Goal: Task Accomplishment & Management: Manage account settings

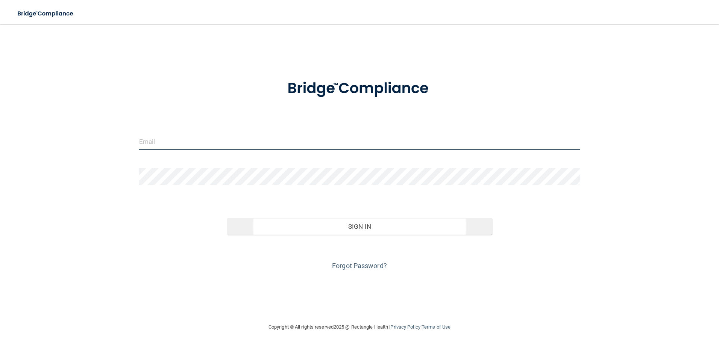
type input "[EMAIL_ADDRESS][DOMAIN_NAME]"
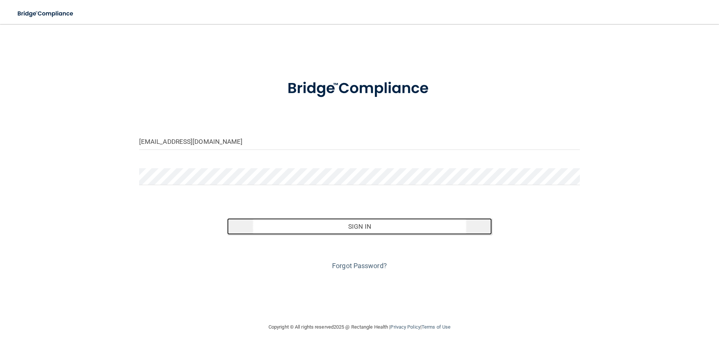
click at [377, 230] on button "Sign In" at bounding box center [359, 226] width 265 height 17
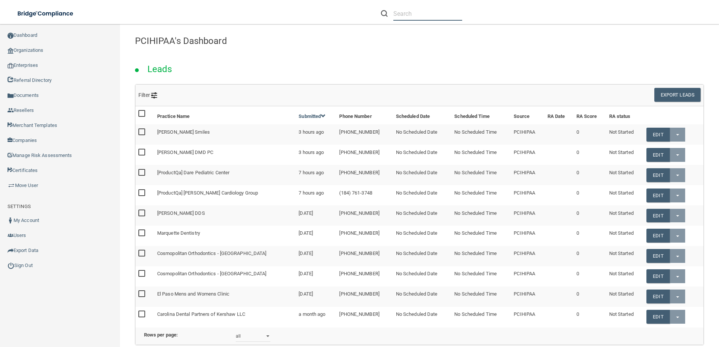
click at [450, 11] on input "text" at bounding box center [427, 14] width 69 height 14
paste input "Bracify 3D Orthodontics"
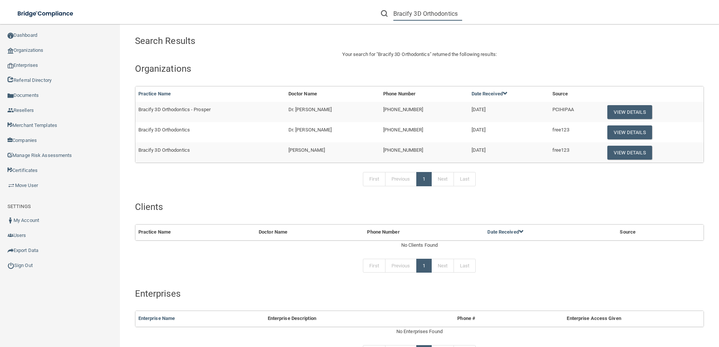
type input "Bracify 3D Orthodontics"
click at [602, 130] on td "View Details" at bounding box center [653, 132] width 102 height 20
click at [607, 130] on button "View Details" at bounding box center [629, 133] width 44 height 14
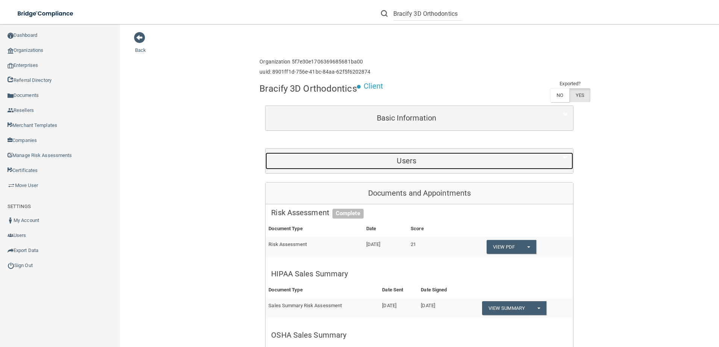
click at [367, 160] on h5 "Users" at bounding box center [406, 161] width 271 height 8
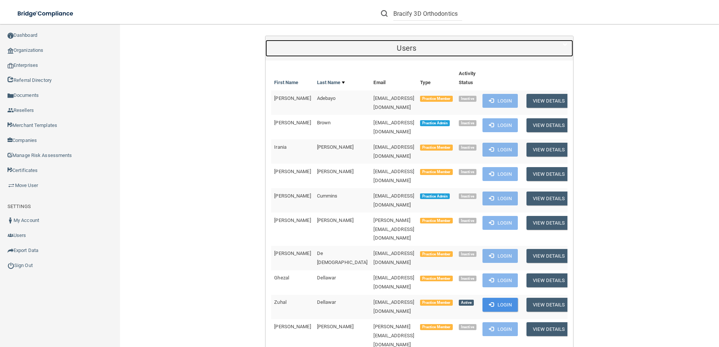
scroll to position [301, 0]
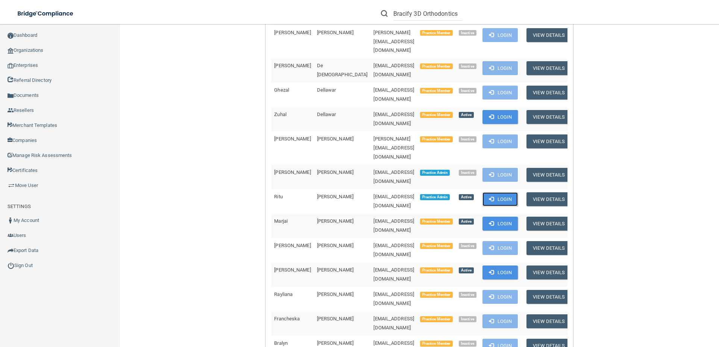
click at [491, 193] on button "Login" at bounding box center [500, 200] width 36 height 14
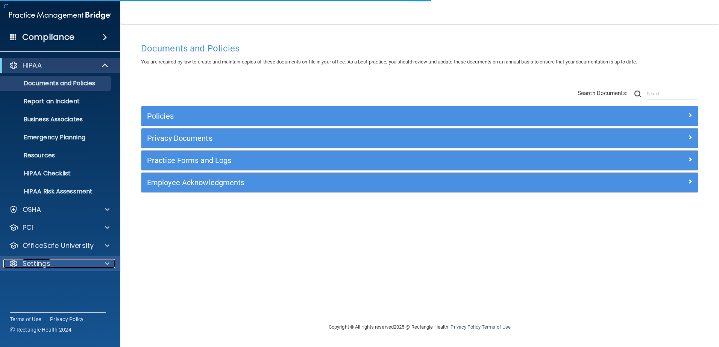
click at [86, 261] on div "Settings" at bounding box center [49, 263] width 93 height 9
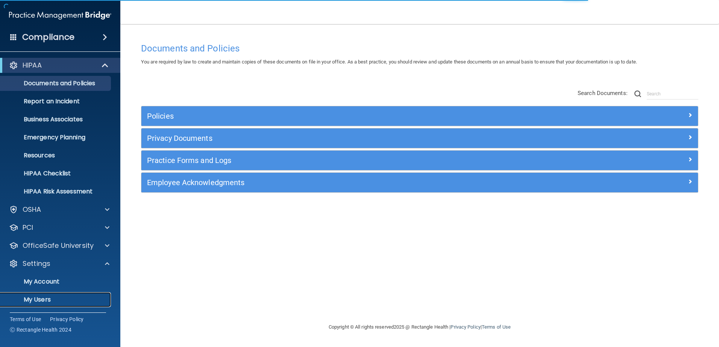
click at [91, 294] on link "My Users" at bounding box center [51, 300] width 118 height 15
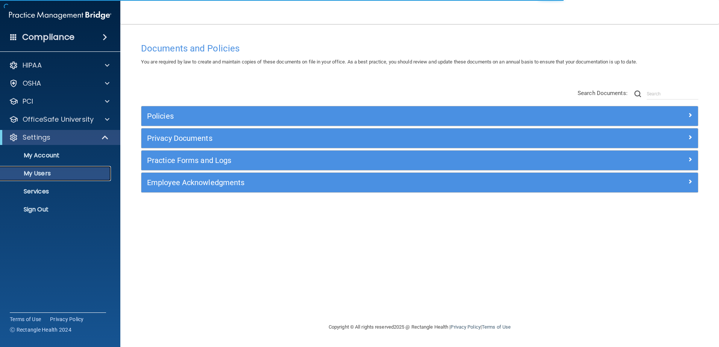
select select "20"
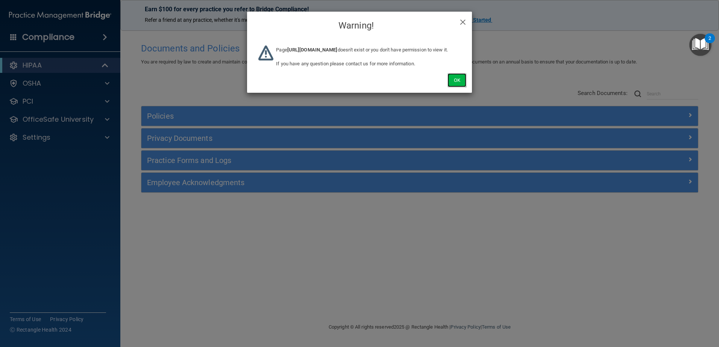
click at [461, 86] on button "Ok" at bounding box center [456, 80] width 19 height 14
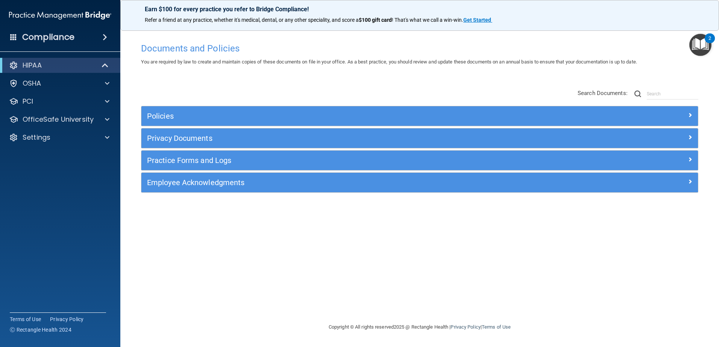
click at [71, 142] on div "Settings" at bounding box center [60, 137] width 121 height 15
click at [76, 130] on div "Settings" at bounding box center [60, 137] width 121 height 15
click at [61, 138] on div "Settings" at bounding box center [49, 137] width 93 height 9
click at [66, 209] on p "Sign Out" at bounding box center [56, 210] width 103 height 8
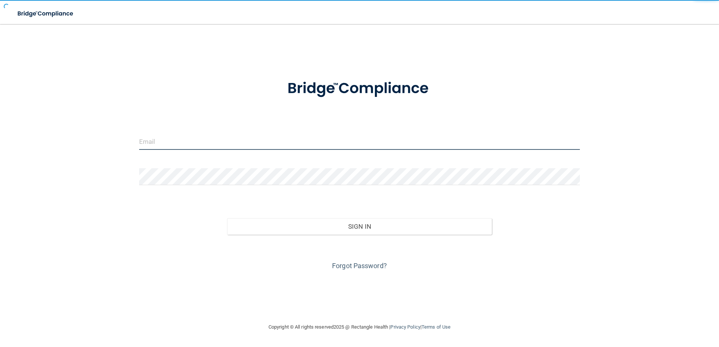
type input "storres@rectanglehealth.com"
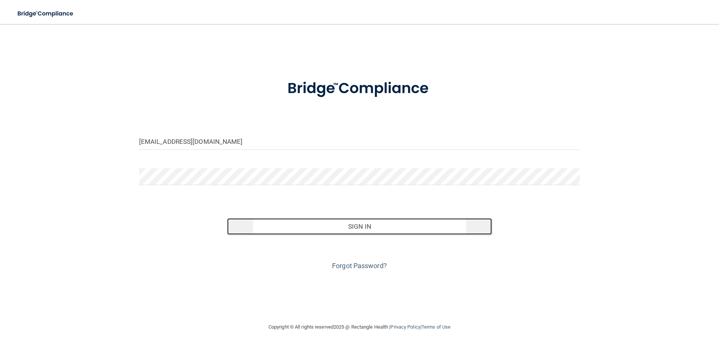
click at [329, 226] on button "Sign In" at bounding box center [359, 226] width 265 height 17
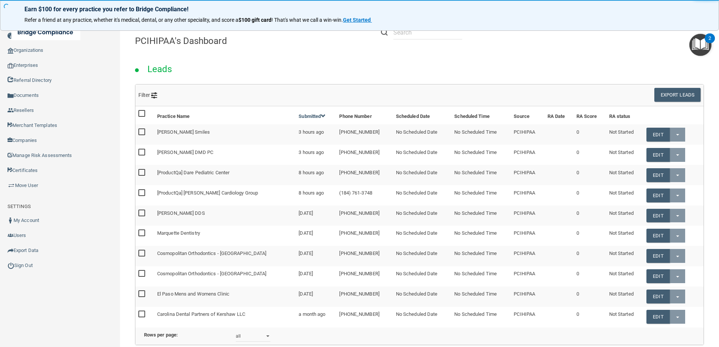
click at [406, 13] on div "Earn $100 for every practice you refer to Bridge Compliance! Refer a friend at …" at bounding box center [359, 15] width 719 height 31
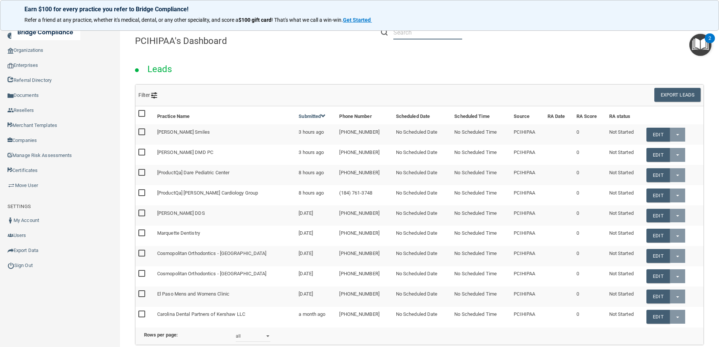
click at [406, 33] on input "text" at bounding box center [427, 33] width 69 height 14
paste input "Bay View Eye Care Ctr"
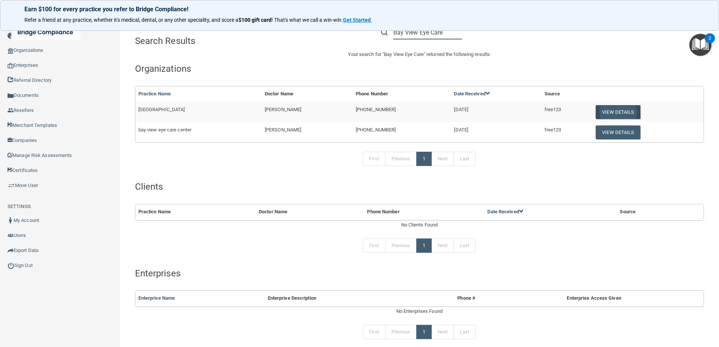
type input "Bay View Eye Care"
click at [616, 115] on button "View Details" at bounding box center [618, 112] width 44 height 14
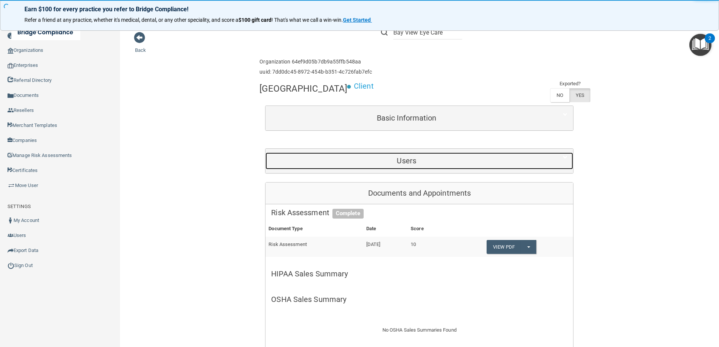
click at [475, 161] on h5 "Users" at bounding box center [406, 161] width 271 height 8
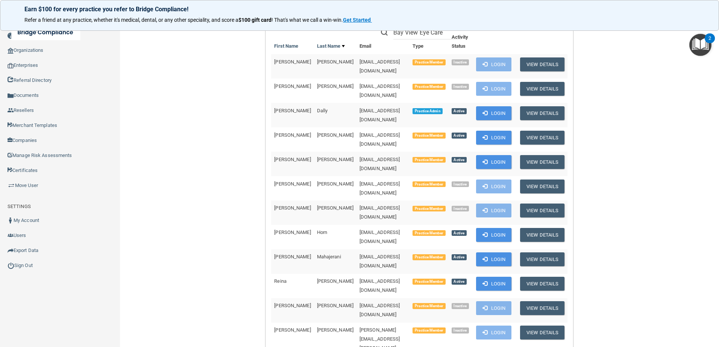
scroll to position [150, 0]
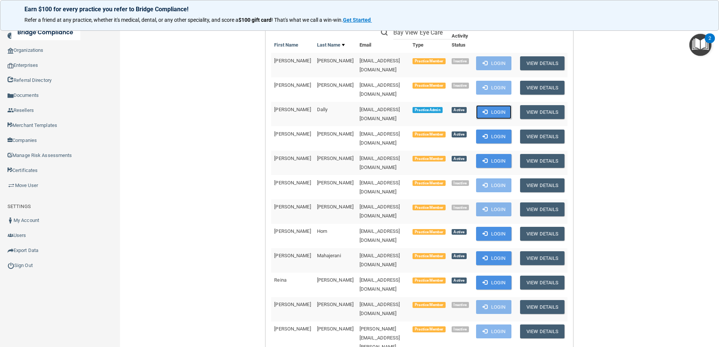
click at [502, 105] on button "Login" at bounding box center [494, 112] width 36 height 14
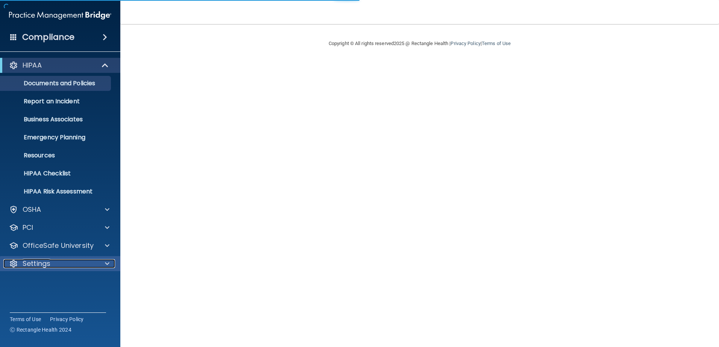
click at [69, 259] on div "Settings" at bounding box center [49, 263] width 93 height 9
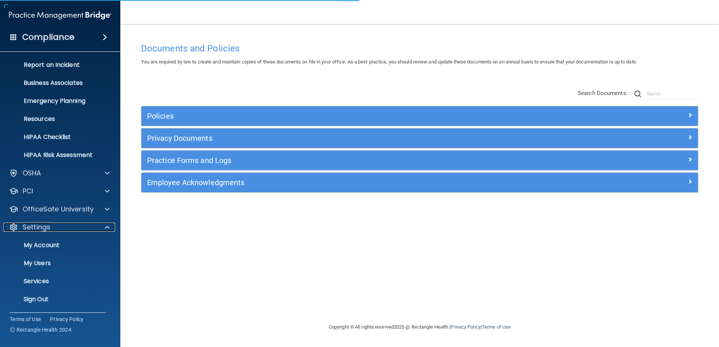
scroll to position [37, 0]
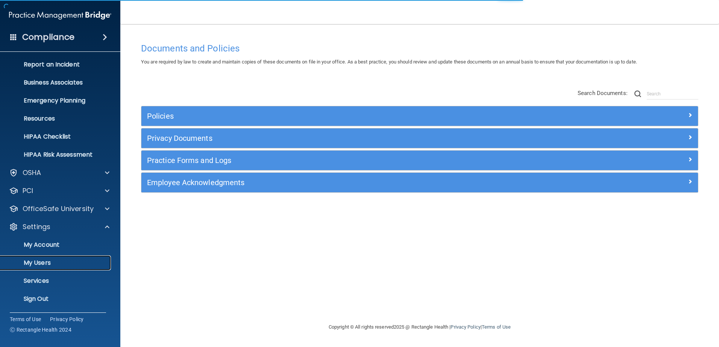
click at [68, 265] on p "My Users" at bounding box center [56, 263] width 103 height 8
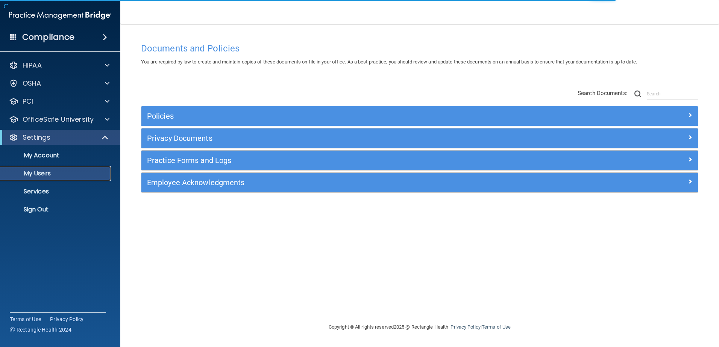
select select "20"
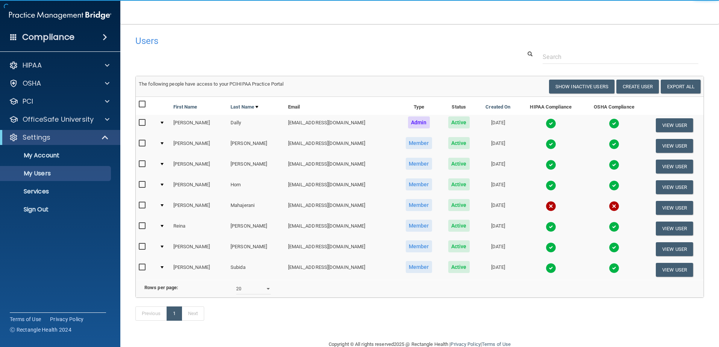
click at [144, 206] on input "checkbox" at bounding box center [143, 206] width 9 height 6
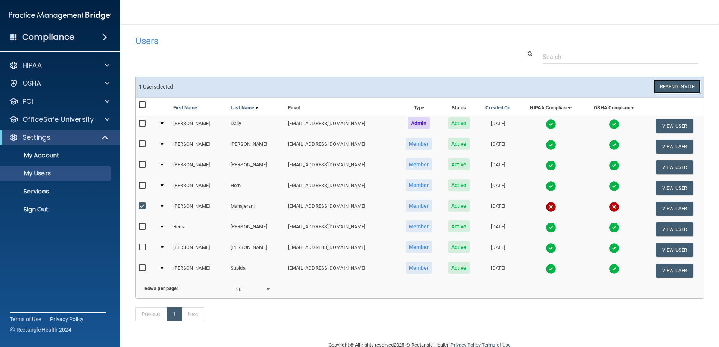
drag, startPoint x: 661, startPoint y: 82, endPoint x: 491, endPoint y: 58, distance: 171.3
click at [491, 58] on div "Users Success! New user created. × Error! The user couldn't be created. × Succe…" at bounding box center [419, 183] width 568 height 302
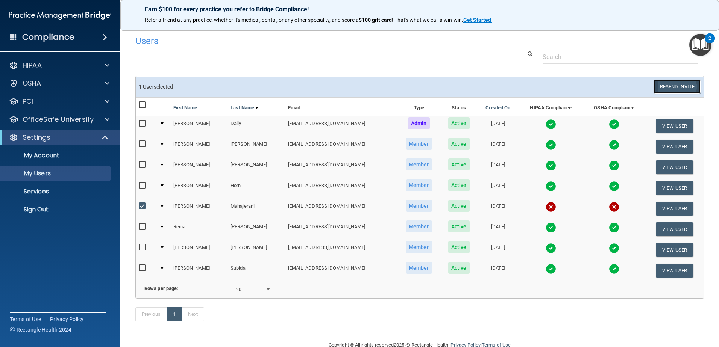
click at [690, 88] on button "Resend Invite" at bounding box center [676, 87] width 47 height 14
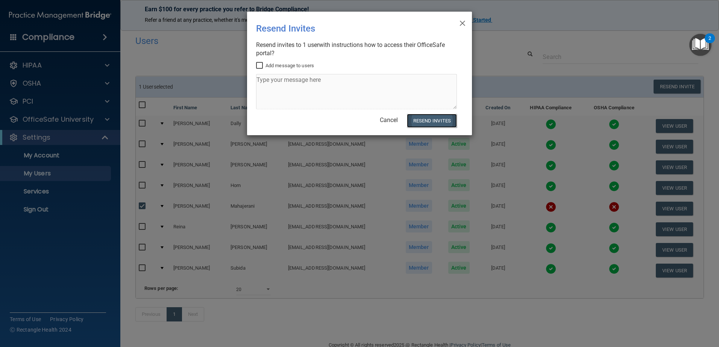
click at [446, 121] on button "Resend Invites" at bounding box center [432, 121] width 50 height 14
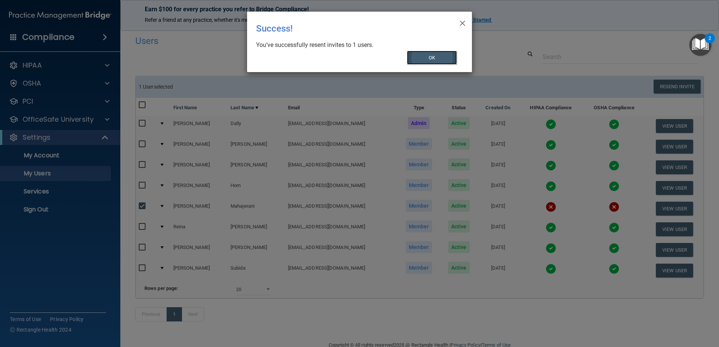
click at [434, 60] on button "OK" at bounding box center [432, 58] width 50 height 14
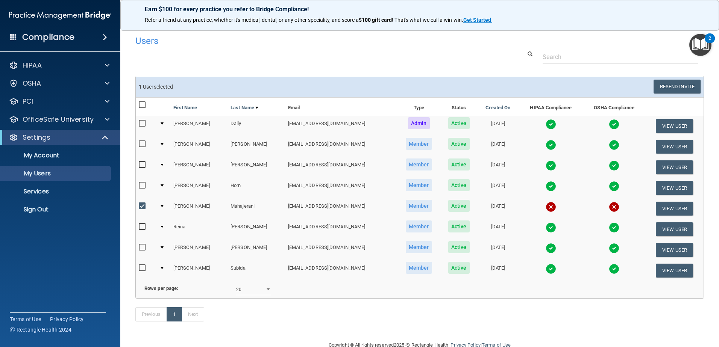
click at [288, 332] on div "Previous 1 Next" at bounding box center [420, 316] width 580 height 35
click at [143, 208] on input "checkbox" at bounding box center [143, 206] width 9 height 6
checkbox input "false"
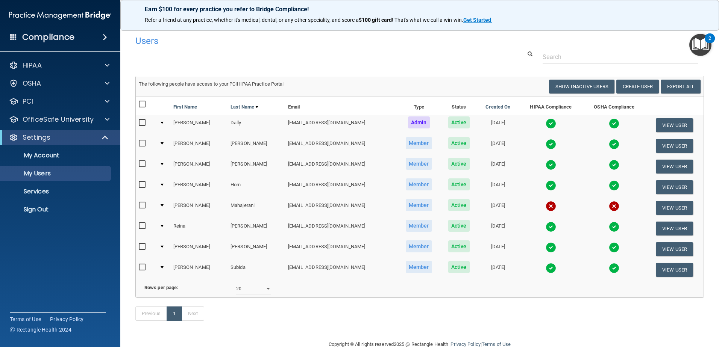
click at [109, 262] on div "Compliance HIPAA Documents and Policies Report an Incident Business Associates …" at bounding box center [60, 173] width 120 height 347
drag, startPoint x: 314, startPoint y: 205, endPoint x: 261, endPoint y: 206, distance: 52.6
click at [285, 206] on td "[EMAIL_ADDRESS][DOMAIN_NAME]" at bounding box center [341, 208] width 112 height 21
click at [115, 257] on div "Compliance HIPAA Documents and Policies Report an Incident Business Associates …" at bounding box center [60, 173] width 120 height 347
click at [546, 270] on img at bounding box center [551, 268] width 11 height 11
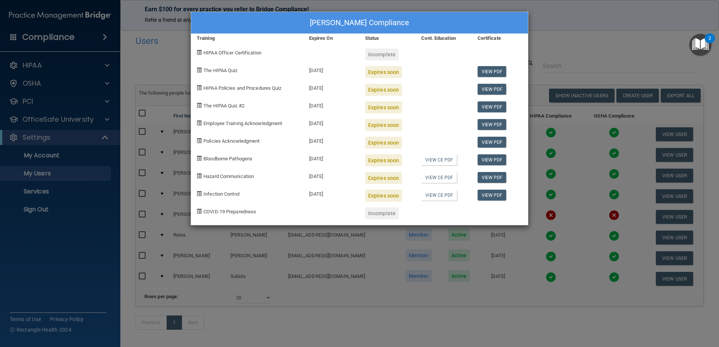
click at [560, 50] on div "[PERSON_NAME] Compliance Training Expires On Status Cont. Education Certificate…" at bounding box center [359, 173] width 719 height 347
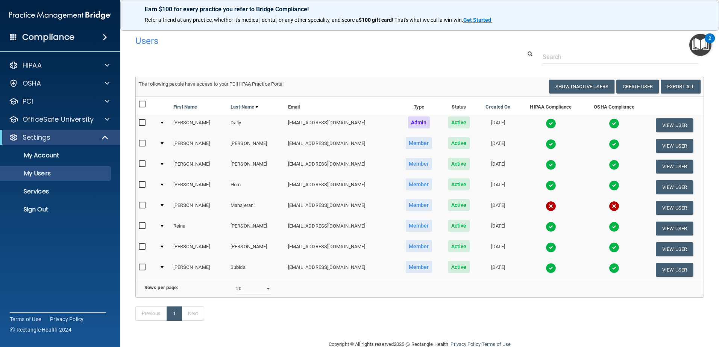
click at [143, 142] on input "checkbox" at bounding box center [143, 144] width 9 height 6
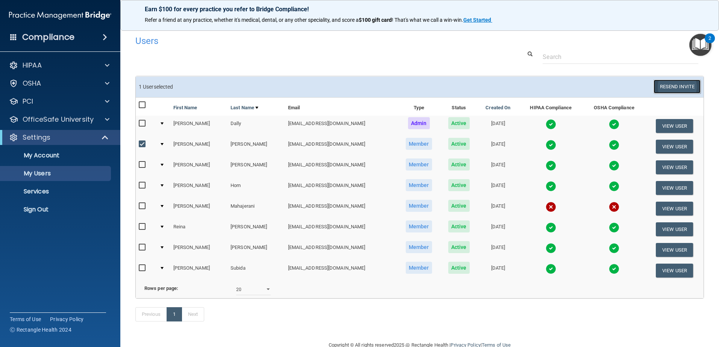
click at [656, 89] on button "Resend Invite" at bounding box center [676, 87] width 47 height 14
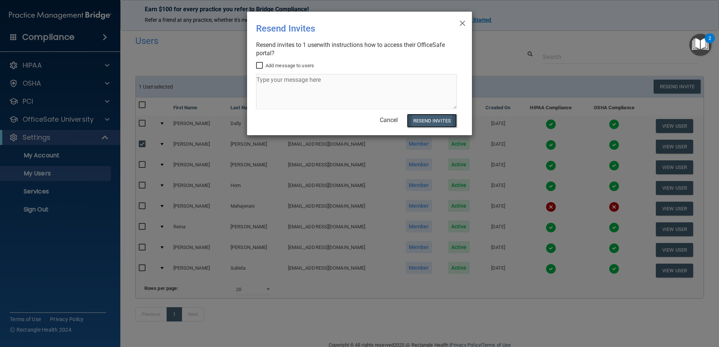
click at [446, 121] on button "Resend Invites" at bounding box center [432, 121] width 50 height 14
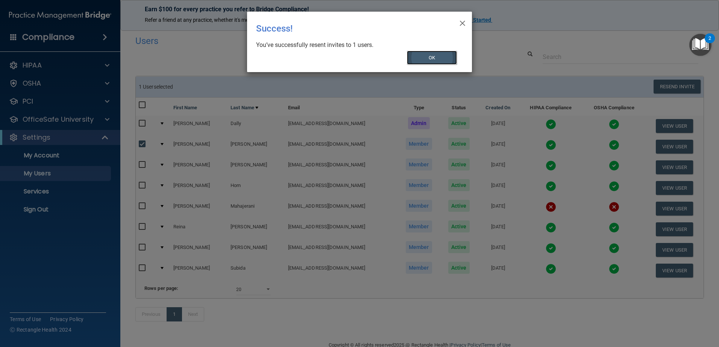
click at [426, 59] on button "OK" at bounding box center [432, 58] width 50 height 14
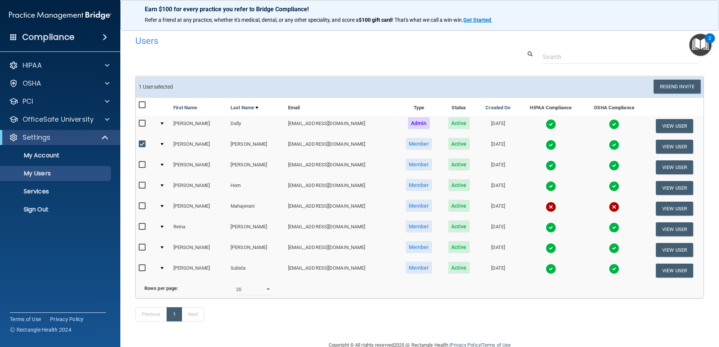
click at [546, 165] on img at bounding box center [551, 166] width 11 height 11
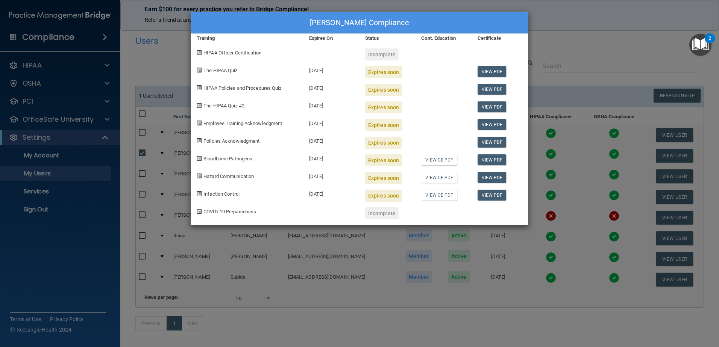
drag, startPoint x: 552, startPoint y: 52, endPoint x: 547, endPoint y: 62, distance: 11.3
click at [552, 52] on div "[PERSON_NAME] Compliance Training Expires On Status Cont. Education Certificate…" at bounding box center [359, 173] width 719 height 347
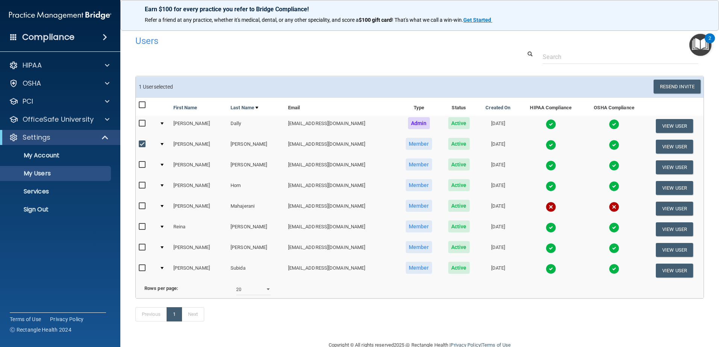
click at [144, 144] on input "checkbox" at bounding box center [143, 144] width 9 height 6
checkbox input "false"
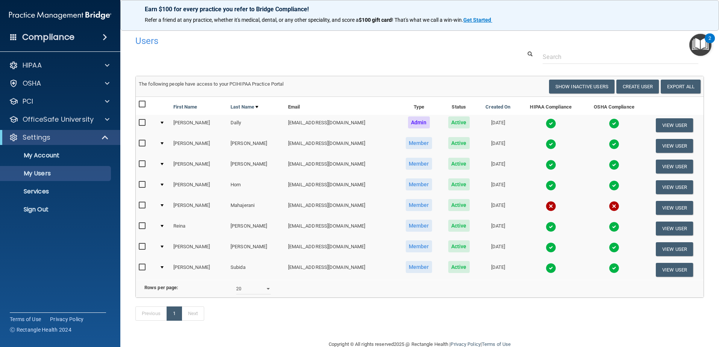
click at [142, 165] on input "checkbox" at bounding box center [143, 164] width 9 height 6
checkbox input "true"
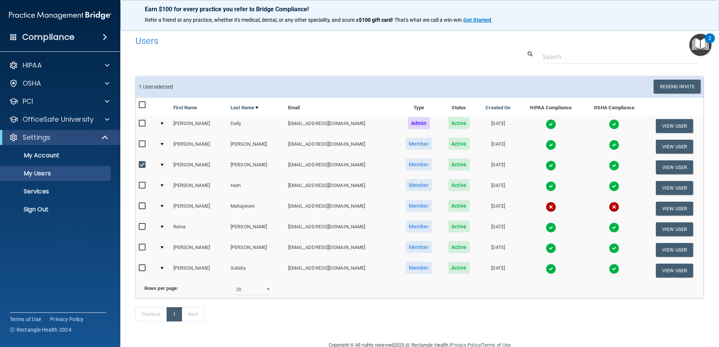
click at [144, 186] on input "checkbox" at bounding box center [143, 186] width 9 height 6
checkbox input "true"
click at [144, 223] on label at bounding box center [143, 227] width 9 height 9
click at [144, 224] on input "checkbox" at bounding box center [143, 227] width 9 height 6
checkbox input "true"
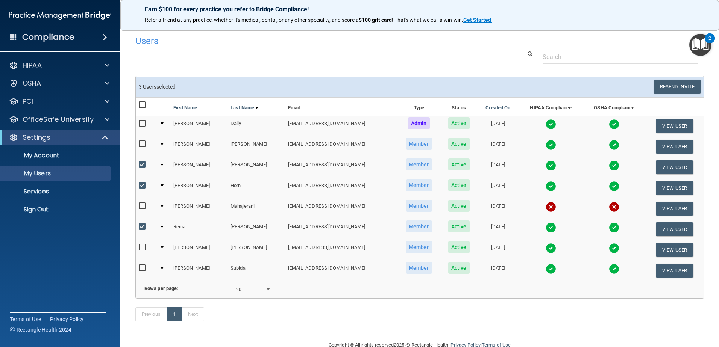
click at [142, 250] on input "checkbox" at bounding box center [143, 248] width 9 height 6
checkbox input "true"
click at [139, 269] on input "checkbox" at bounding box center [143, 268] width 9 height 6
checkbox input "true"
click at [145, 123] on input "checkbox" at bounding box center [143, 124] width 9 height 6
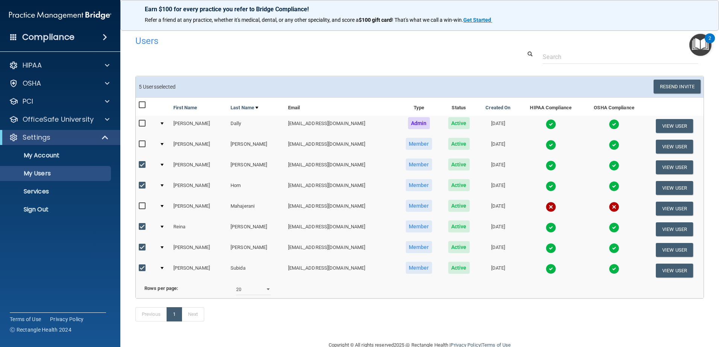
checkbox input "true"
click at [141, 249] on input "checkbox" at bounding box center [143, 248] width 9 height 6
checkbox input "false"
click at [546, 124] on img at bounding box center [551, 124] width 11 height 11
click at [546, 126] on img at bounding box center [551, 124] width 11 height 11
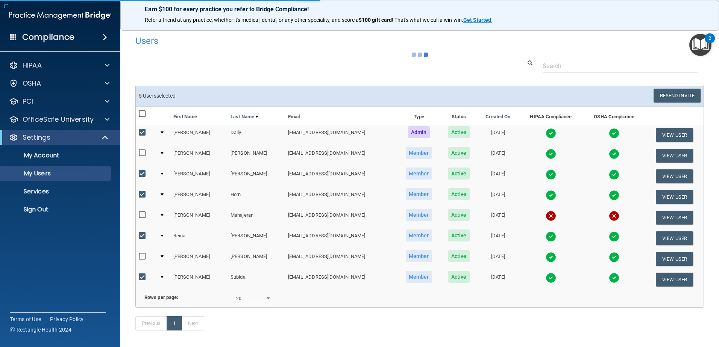
click at [144, 133] on input "checkbox" at bounding box center [143, 133] width 9 height 6
checkbox input "false"
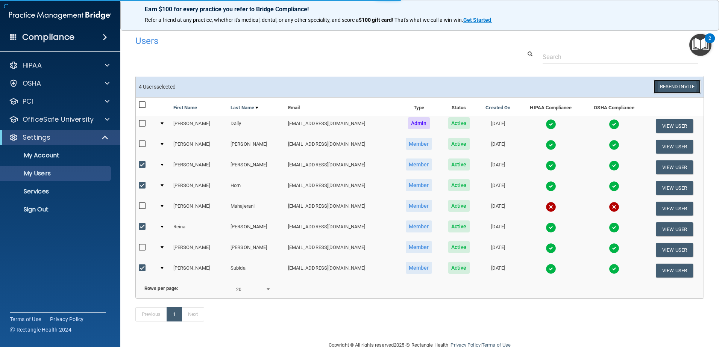
click at [672, 89] on button "Resend Invite" at bounding box center [676, 87] width 47 height 14
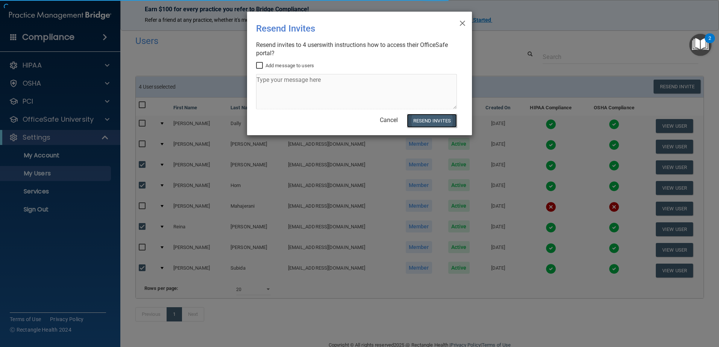
click at [444, 127] on button "Resend Invites" at bounding box center [432, 121] width 50 height 14
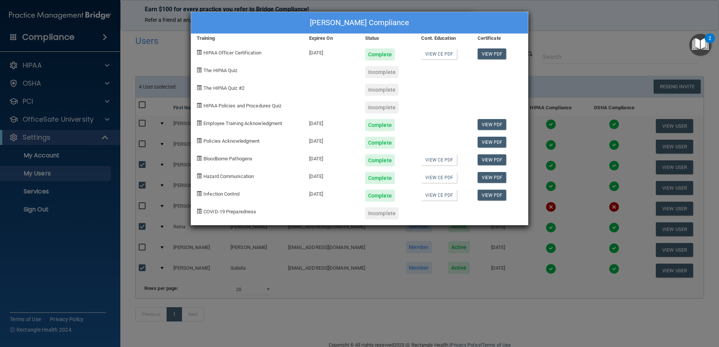
click at [560, 56] on div "[PERSON_NAME] Compliance Training Expires On Status Cont. Education Certificate…" at bounding box center [359, 173] width 719 height 347
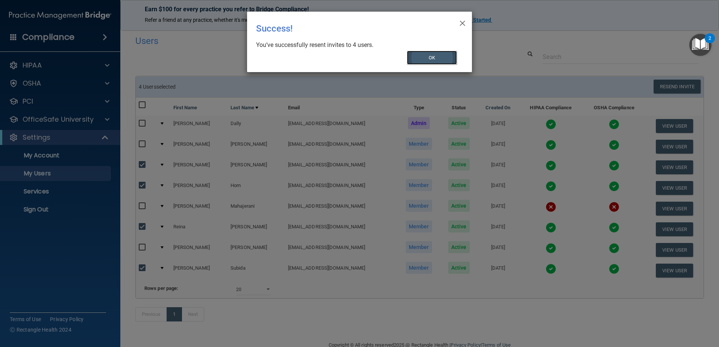
click at [433, 57] on button "OK" at bounding box center [432, 58] width 50 height 14
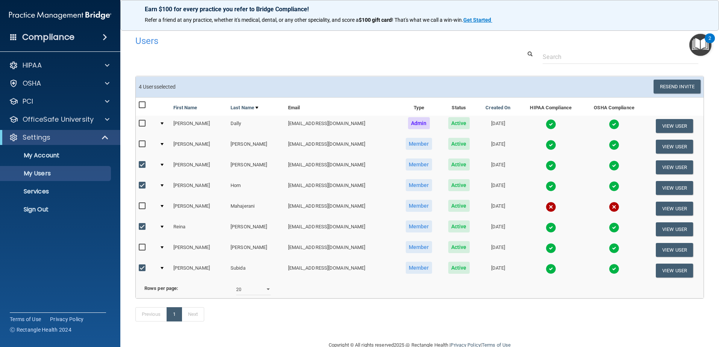
click at [141, 167] on input "checkbox" at bounding box center [143, 165] width 9 height 6
checkbox input "false"
click at [141, 186] on input "checkbox" at bounding box center [143, 186] width 9 height 6
checkbox input "false"
click at [141, 224] on input "checkbox" at bounding box center [143, 227] width 9 height 6
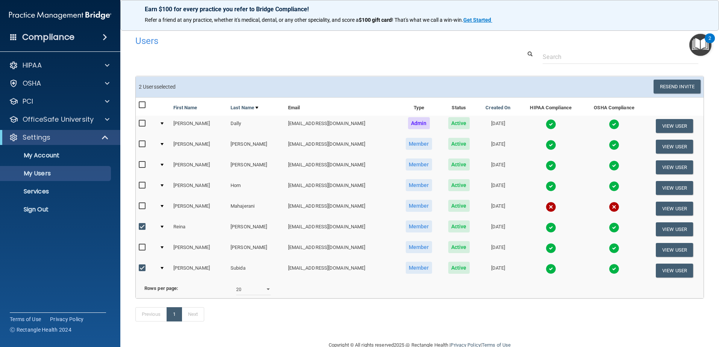
checkbox input "false"
click at [139, 273] on div at bounding box center [146, 270] width 15 height 12
click at [139, 270] on input "checkbox" at bounding box center [143, 268] width 9 height 6
checkbox input "false"
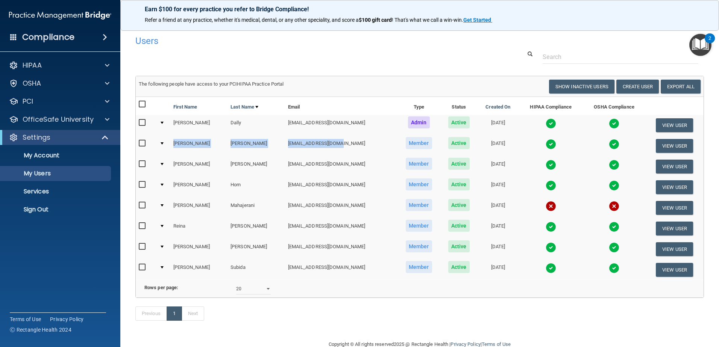
drag, startPoint x: 337, startPoint y: 146, endPoint x: 174, endPoint y: 144, distance: 162.8
click at [174, 144] on tr "[PERSON_NAME] [EMAIL_ADDRESS][DOMAIN_NAME] Member Active [DATE] View User" at bounding box center [420, 146] width 568 height 21
copy tr "[PERSON_NAME] [EMAIL_ADDRESS][DOMAIN_NAME]"
